Goal: Information Seeking & Learning: Learn about a topic

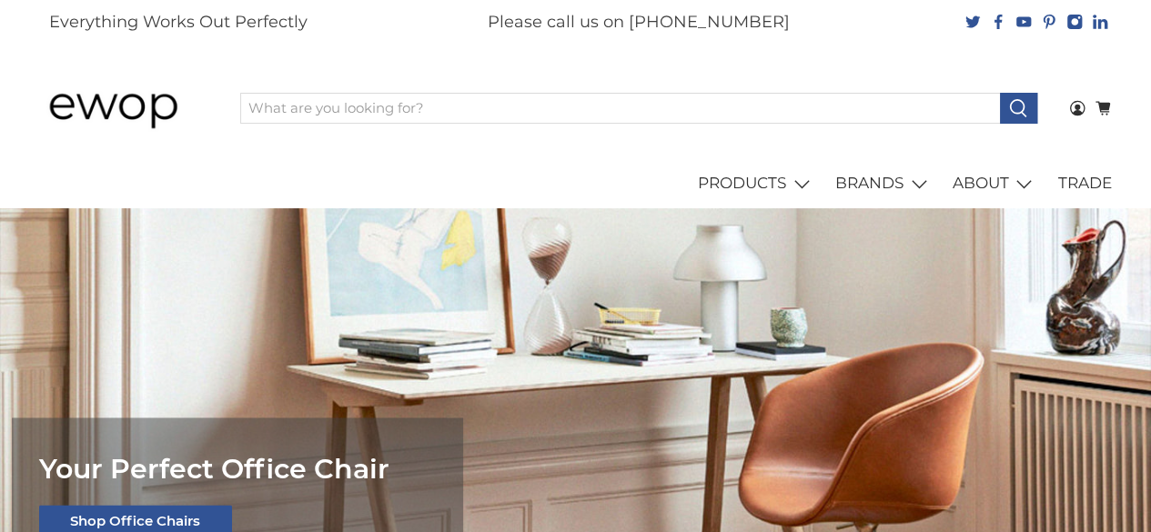
click at [196, 88] on img at bounding box center [126, 108] width 173 height 86
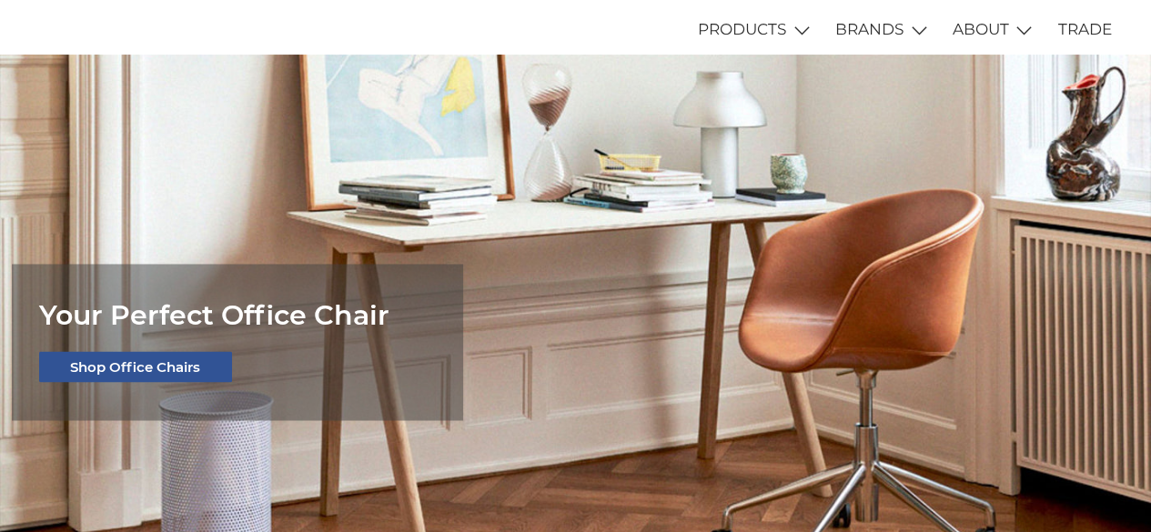
scroll to position [278, 0]
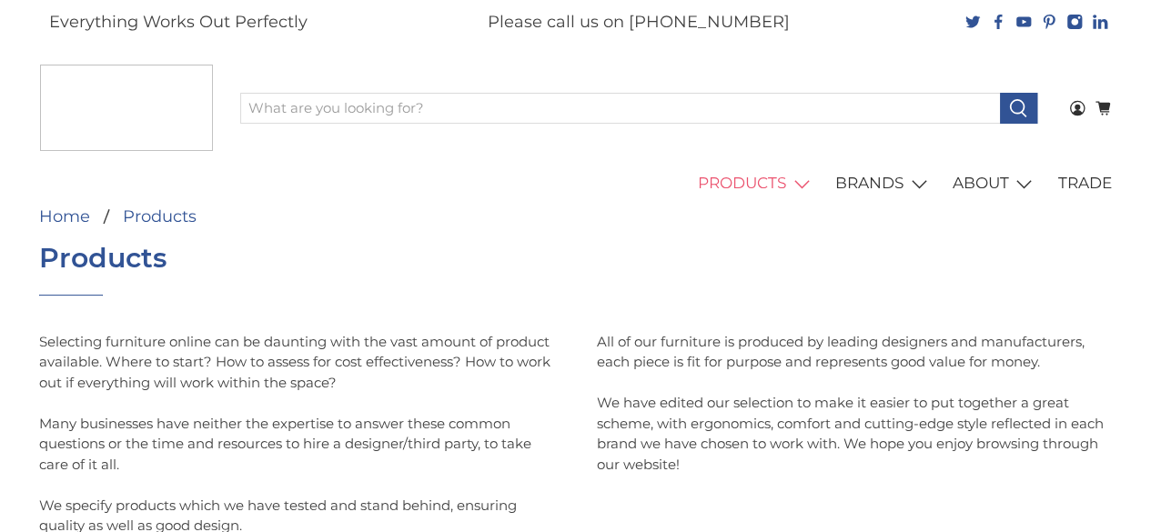
scroll to position [4, 0]
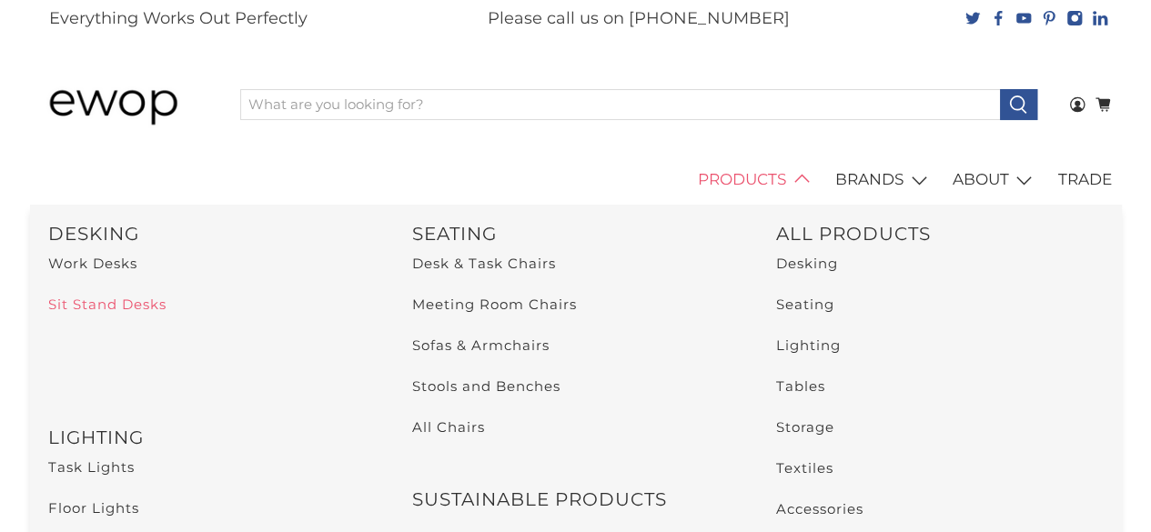
click at [115, 301] on link "Sit Stand Desks" at bounding box center [107, 304] width 118 height 17
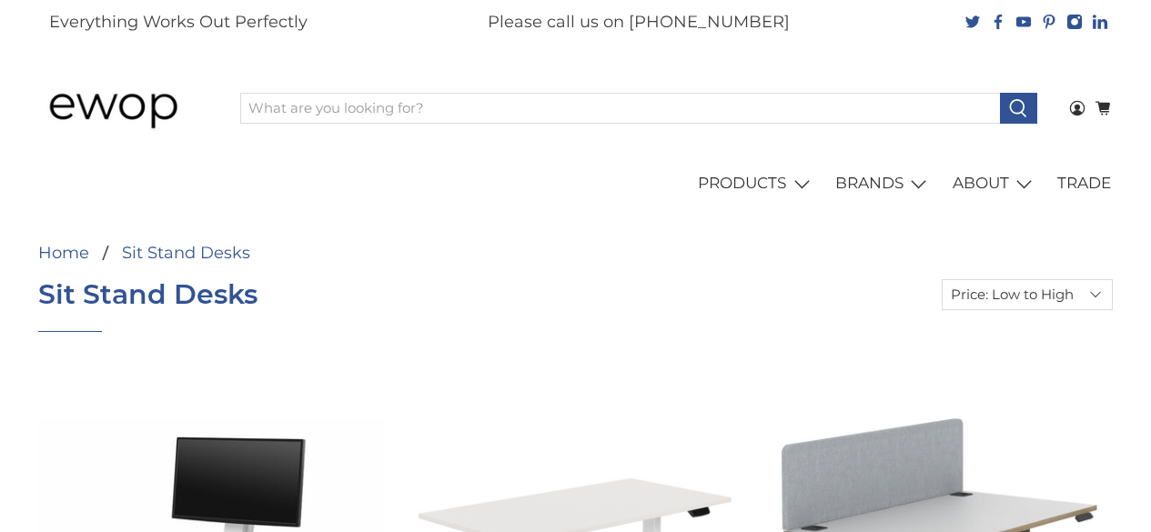
select select "price-ascending"
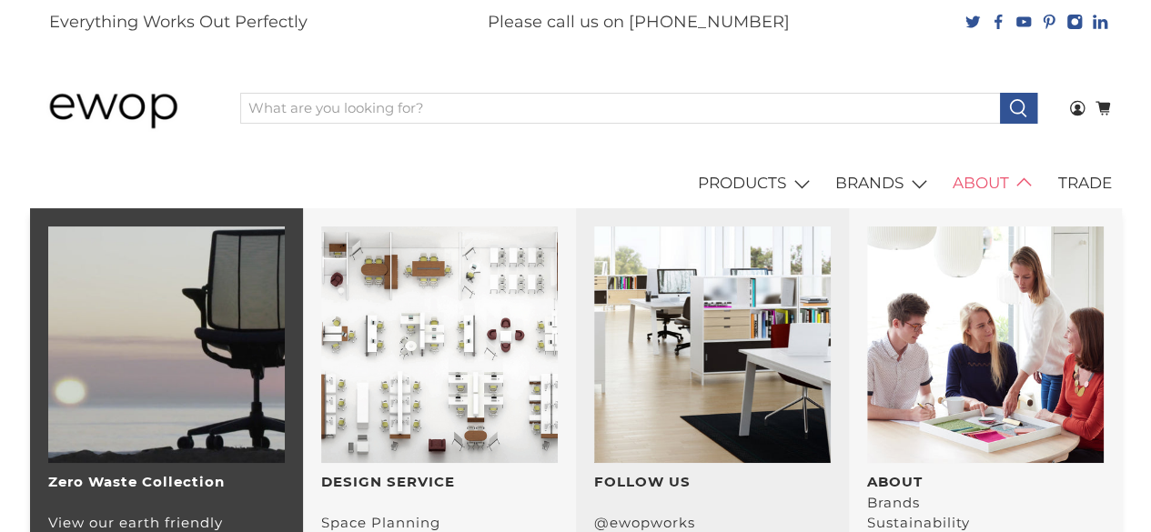
click at [980, 190] on link "ABOUT" at bounding box center [995, 183] width 106 height 51
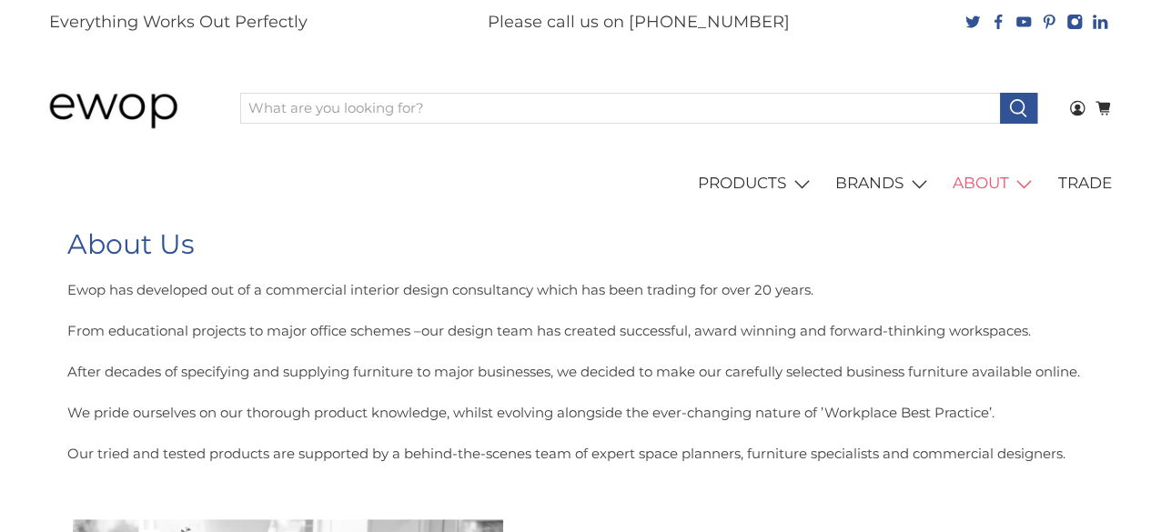
click at [506, 192] on div "PRODUCTS Seating Desking Tables Storage Lighting Screens & Booths Accessories O…" at bounding box center [576, 183] width 1092 height 51
